Goal: Task Accomplishment & Management: Manage account settings

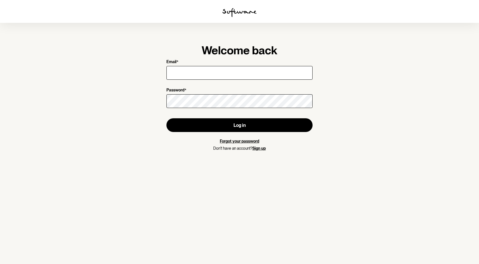
click at [184, 71] on input "Email *" at bounding box center [239, 73] width 146 height 14
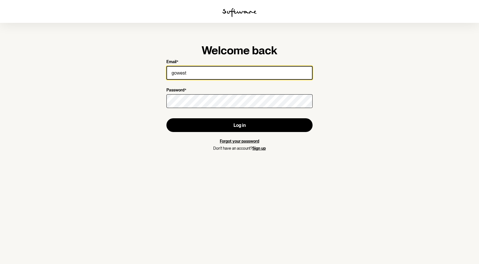
type input "gowest1"
